Goal: Task Accomplishment & Management: Manage account settings

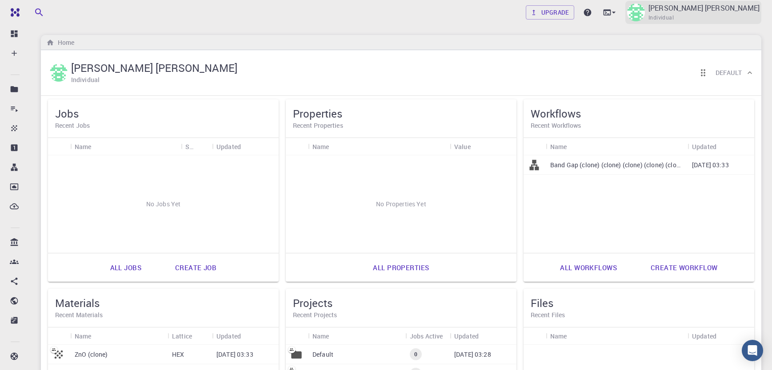
click at [645, 16] on img at bounding box center [636, 13] width 18 height 18
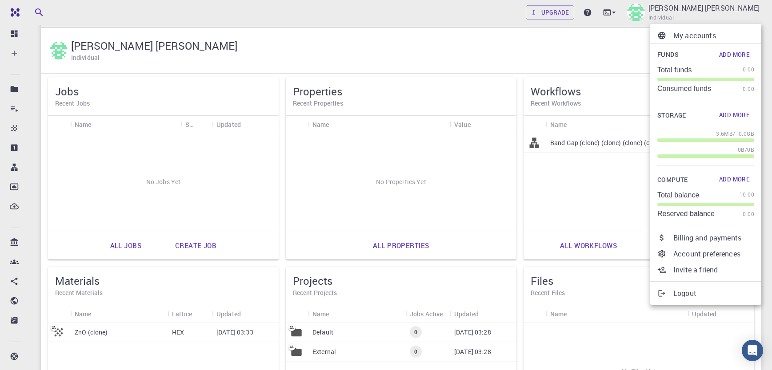
scroll to position [44, 0]
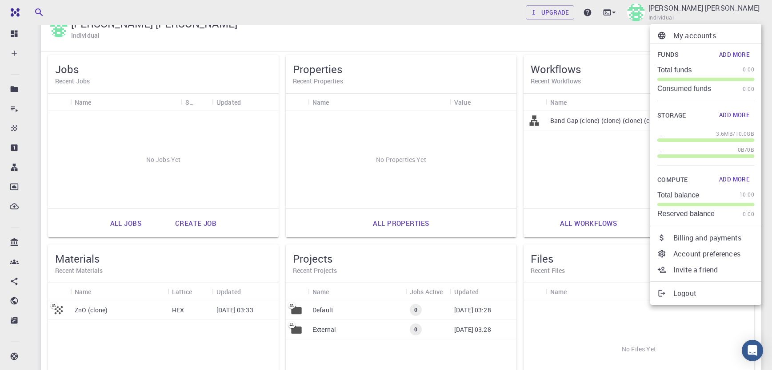
click at [119, 317] on div at bounding box center [386, 185] width 772 height 370
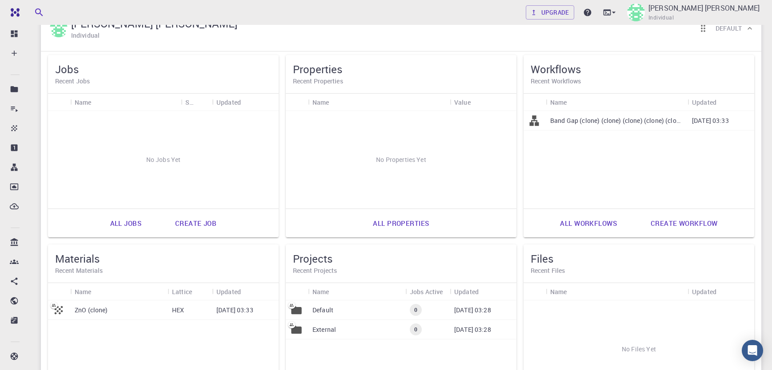
click at [115, 314] on div "ZnO (clone)" at bounding box center [118, 311] width 97 height 20
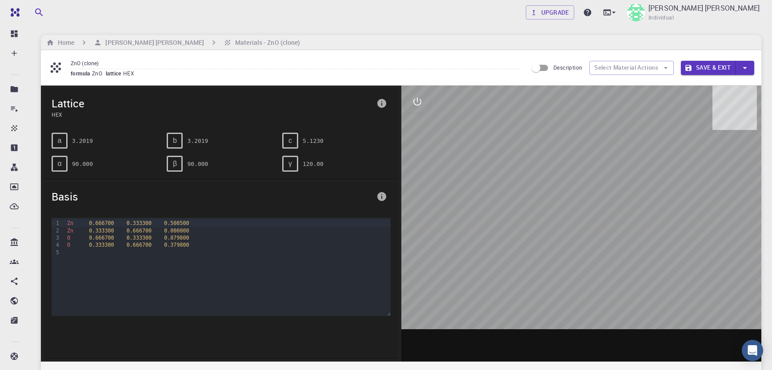
click at [551, 235] on div at bounding box center [581, 224] width 360 height 276
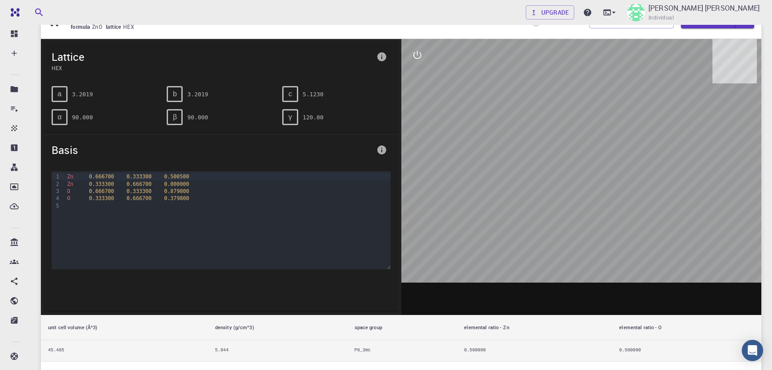
scroll to position [44, 0]
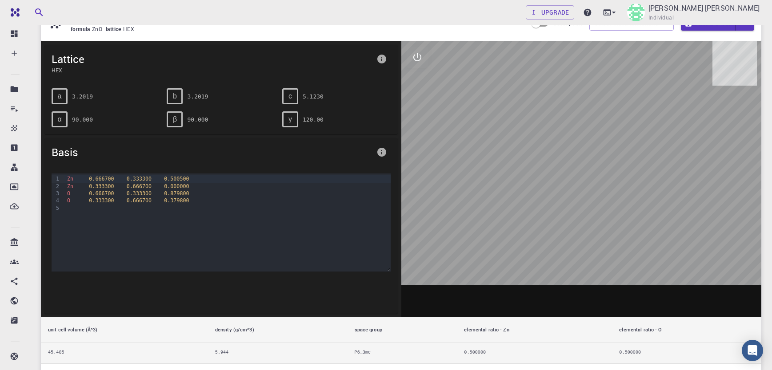
click at [176, 95] on span "b" at bounding box center [175, 96] width 4 height 8
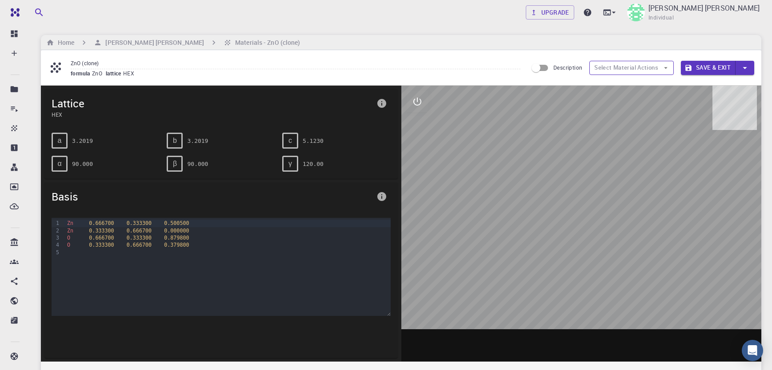
click at [652, 69] on button "Select Material Actions" at bounding box center [631, 68] width 84 height 14
click at [662, 69] on icon "button" at bounding box center [665, 68] width 8 height 8
click at [541, 70] on input "Description" at bounding box center [535, 68] width 51 height 17
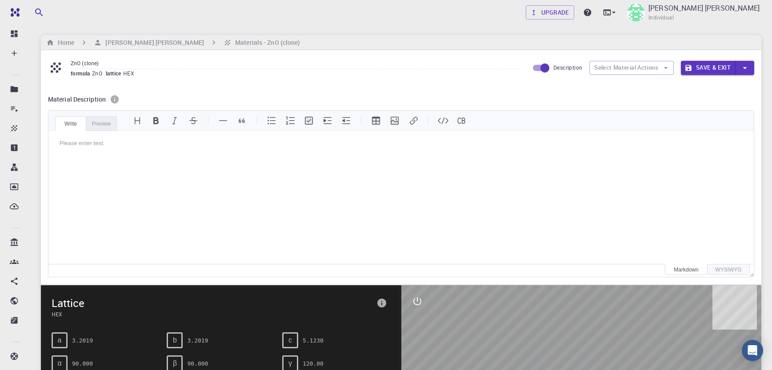
click at [538, 66] on input "Description" at bounding box center [544, 68] width 51 height 17
checkbox input "false"
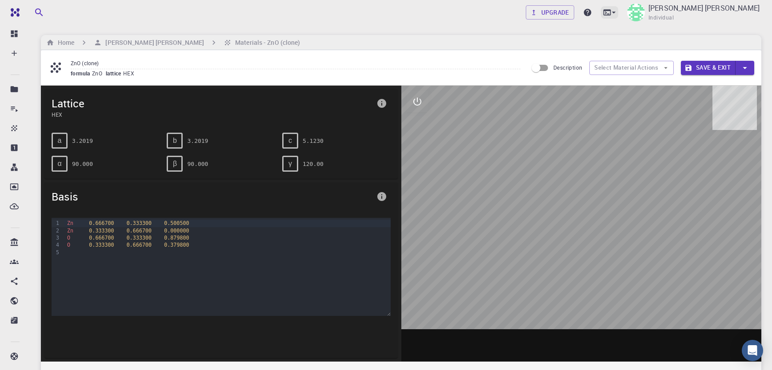
click at [618, 13] on icon at bounding box center [613, 12] width 9 height 9
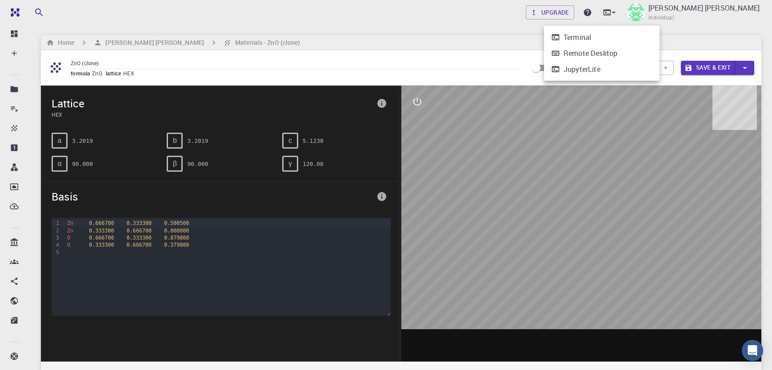
click at [475, 40] on div at bounding box center [386, 185] width 772 height 370
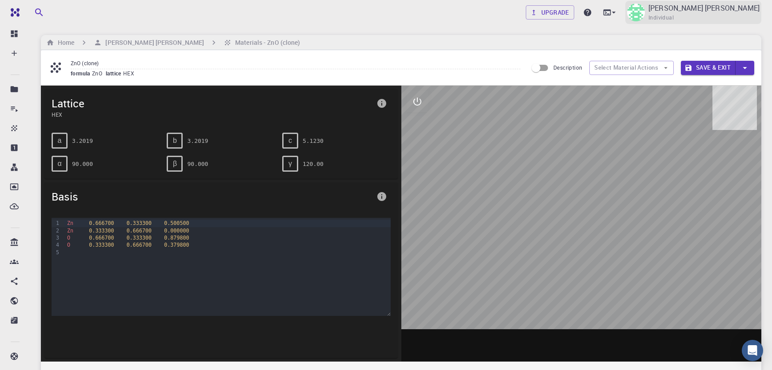
click at [699, 10] on p "[PERSON_NAME] [PERSON_NAME]" at bounding box center [703, 8] width 111 height 11
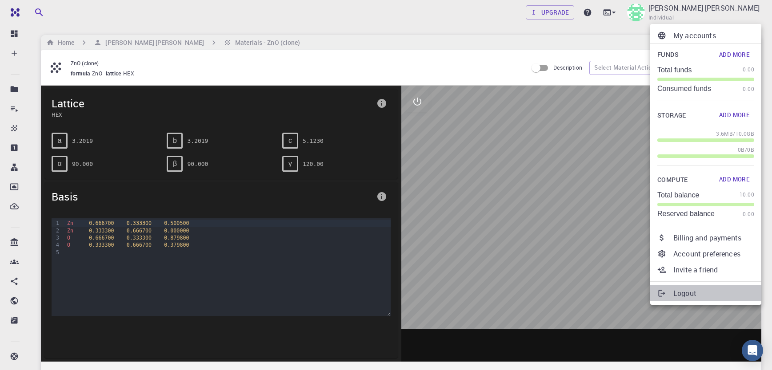
click at [685, 293] on p "Logout" at bounding box center [713, 293] width 81 height 11
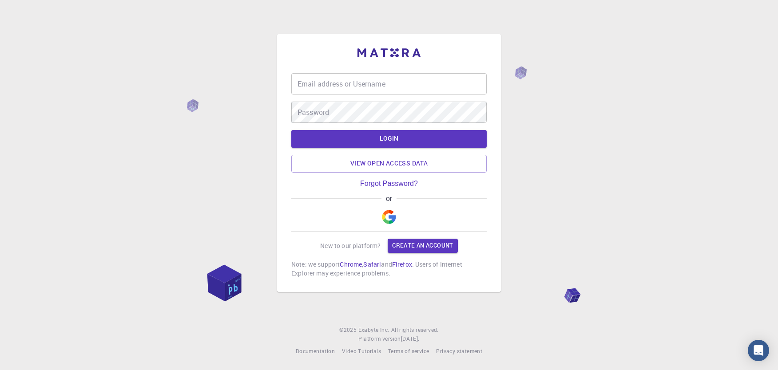
type input "fardon35"
click at [251, 157] on div "Email address or Username fardon35 Email address or Username Password Password …" at bounding box center [389, 185] width 778 height 370
click at [289, 111] on div "Email address or Username fardon35 Email address or Username Password Password …" at bounding box center [389, 163] width 224 height 258
click at [240, 146] on div "Email address or Username fardon35 Email address or Username Password Password …" at bounding box center [389, 185] width 778 height 370
click at [268, 111] on div "Email address or Username fardon35 Email address or Username Password Password …" at bounding box center [389, 185] width 778 height 370
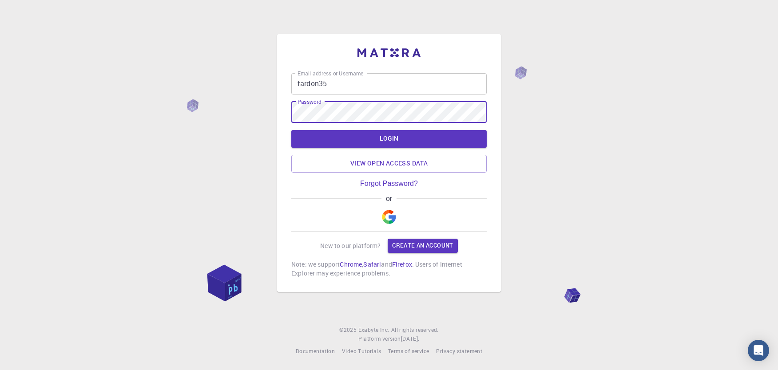
click at [197, 180] on div "Email address or Username fardon35 Email address or Username Password Password …" at bounding box center [389, 185] width 778 height 370
click at [383, 139] on button "LOGIN" at bounding box center [388, 139] width 195 height 18
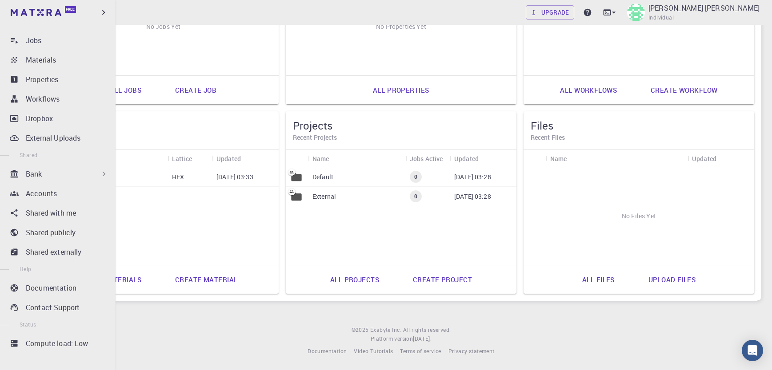
scroll to position [72, 0]
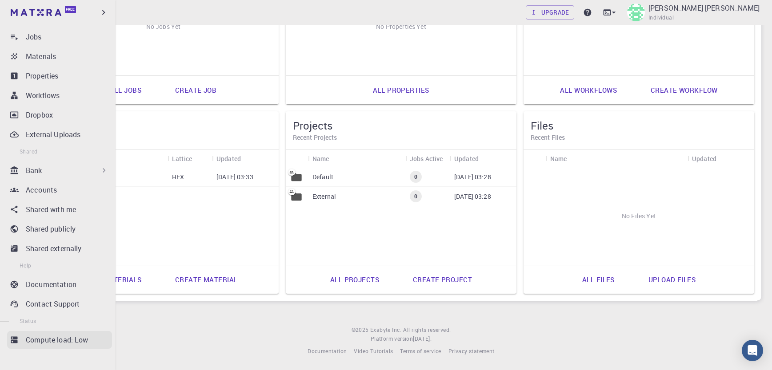
click at [44, 342] on p "Compute load: Low" at bounding box center [57, 340] width 63 height 11
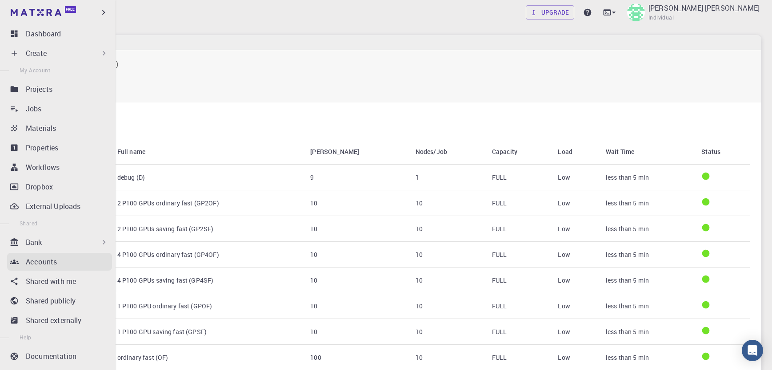
click at [41, 261] on p "Accounts" at bounding box center [41, 262] width 31 height 11
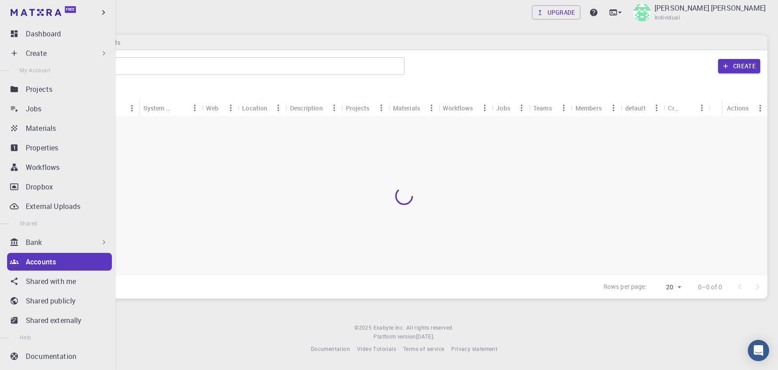
click at [108, 12] on div "Free" at bounding box center [57, 12] width 115 height 25
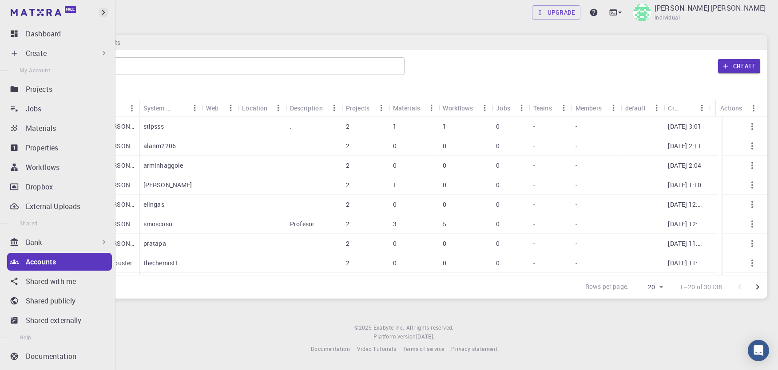
click at [104, 12] on icon "button" at bounding box center [103, 12] width 3 height 5
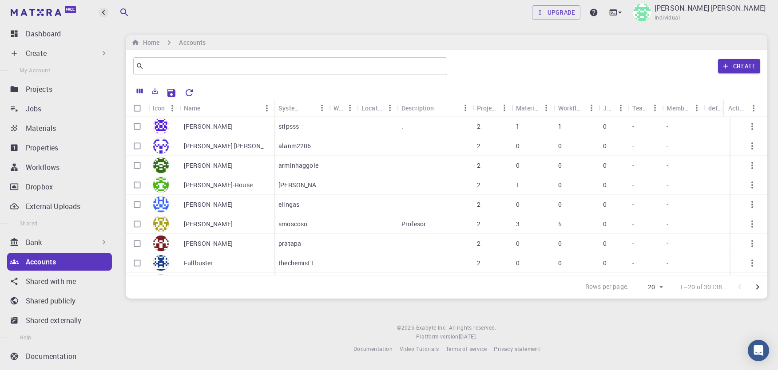
click at [102, 12] on icon "button" at bounding box center [104, 13] width 10 height 10
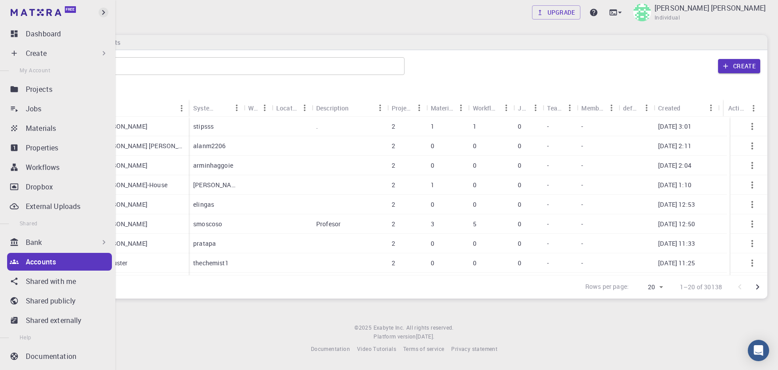
click at [102, 12] on icon "button" at bounding box center [104, 13] width 10 height 10
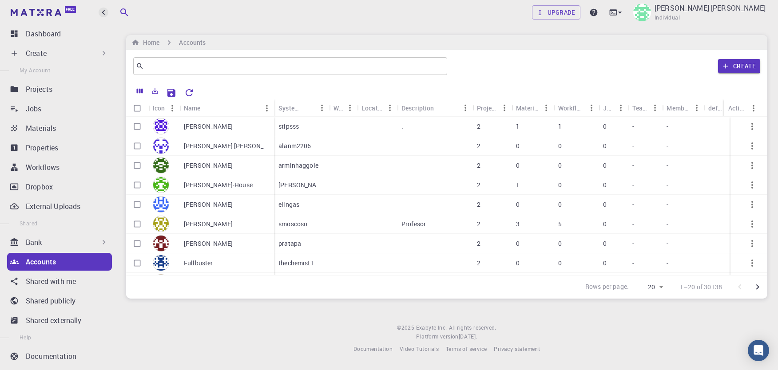
click at [102, 12] on icon "button" at bounding box center [104, 13] width 10 height 10
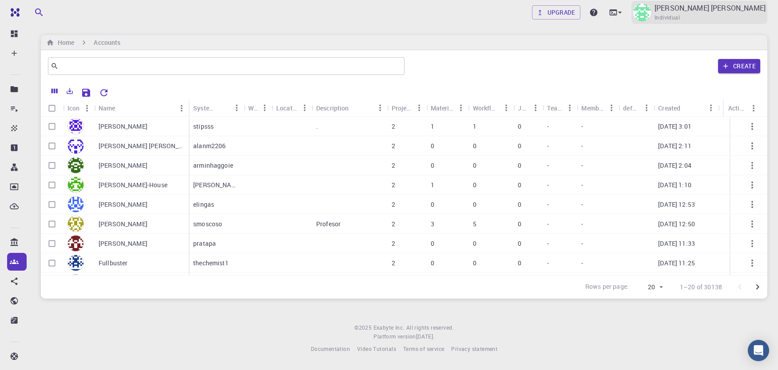
click at [728, 12] on p "[PERSON_NAME] [PERSON_NAME]" at bounding box center [710, 8] width 111 height 11
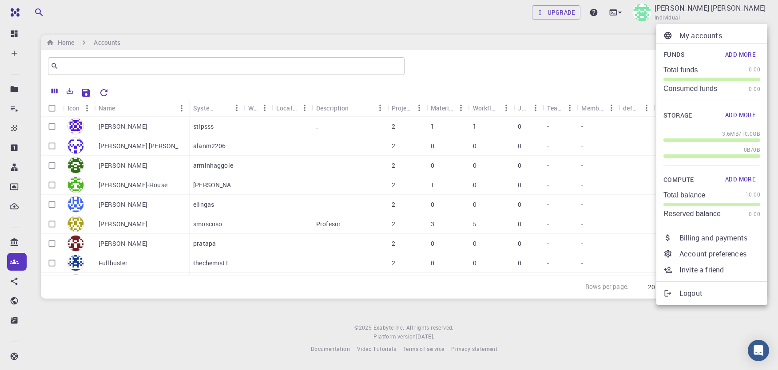
click at [733, 257] on p "Account preferences" at bounding box center [720, 254] width 81 height 11
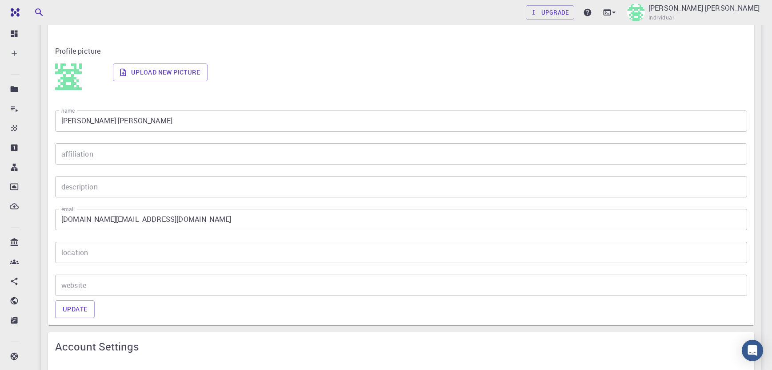
scroll to position [133, 0]
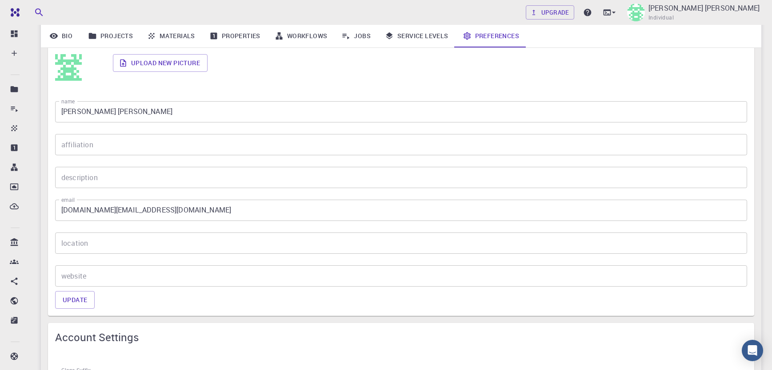
click at [169, 245] on input "location" at bounding box center [401, 243] width 692 height 21
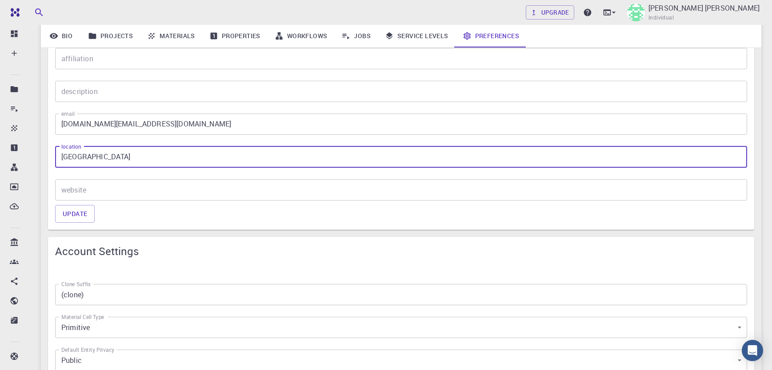
scroll to position [222, 0]
type input "[GEOGRAPHIC_DATA]"
click at [89, 207] on button "Update" at bounding box center [75, 212] width 40 height 18
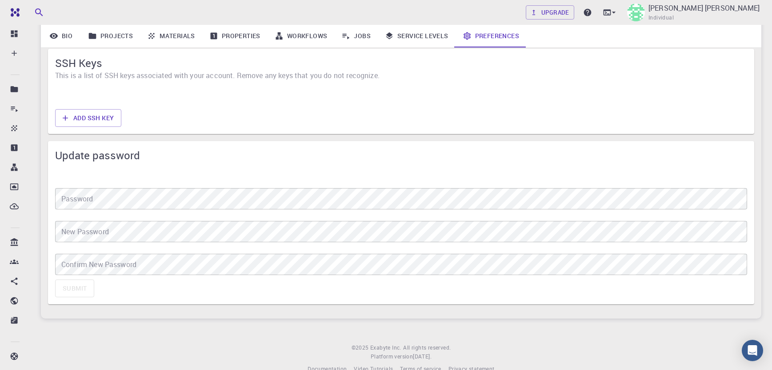
scroll to position [711, 0]
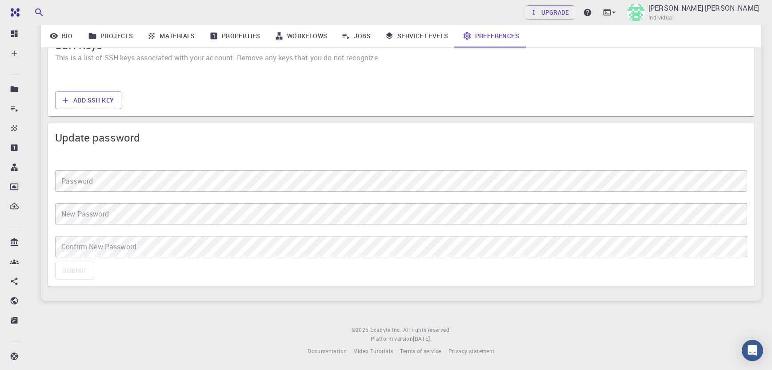
click at [200, 327] on footer "© 2025 Exabyte Inc. All rights reserved. Platform version [DATE] . Documentatio…" at bounding box center [400, 341] width 741 height 30
click at [68, 272] on button "Submit" at bounding box center [74, 271] width 39 height 18
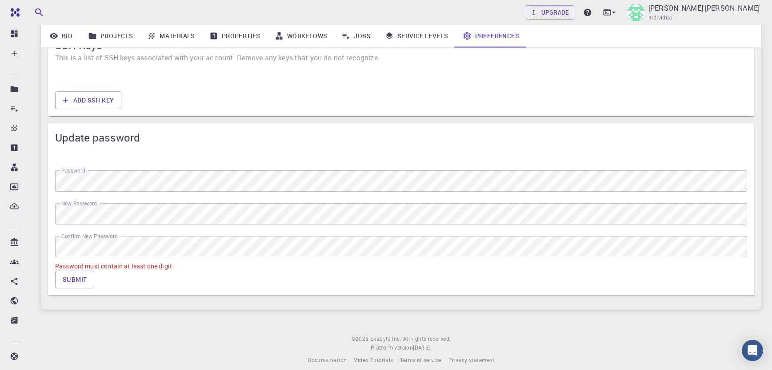
click at [91, 207] on label "New Password" at bounding box center [79, 204] width 36 height 8
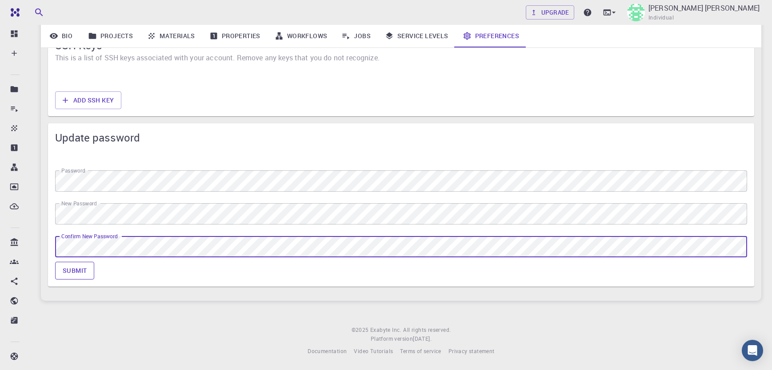
click at [86, 272] on button "Submit" at bounding box center [74, 271] width 39 height 18
click at [82, 266] on button "Submit" at bounding box center [74, 271] width 39 height 18
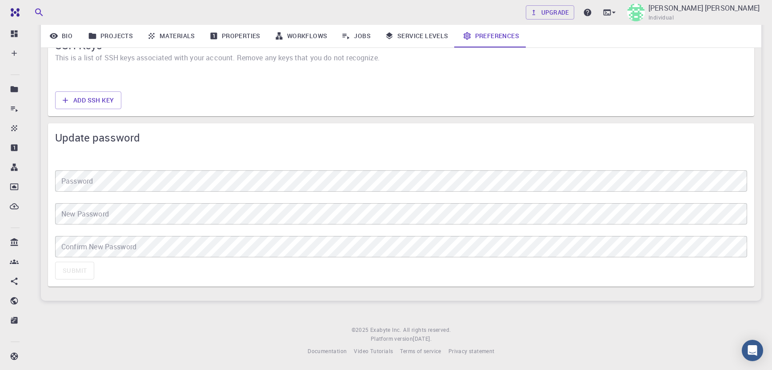
click at [176, 36] on link "Materials" at bounding box center [171, 35] width 62 height 23
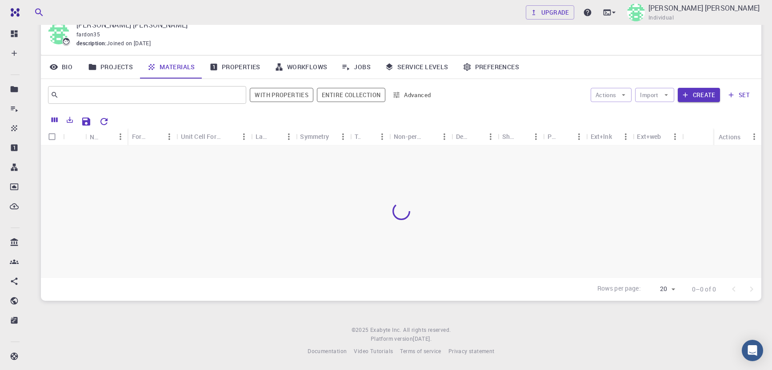
scroll to position [38, 0]
